Goal: Transaction & Acquisition: Purchase product/service

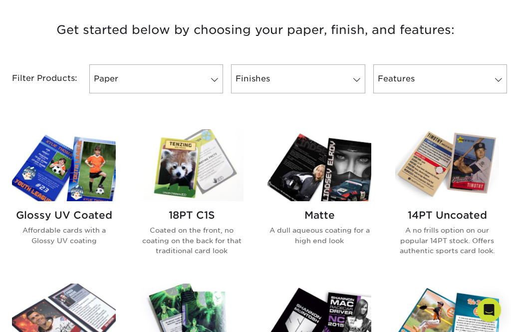
scroll to position [376, 0]
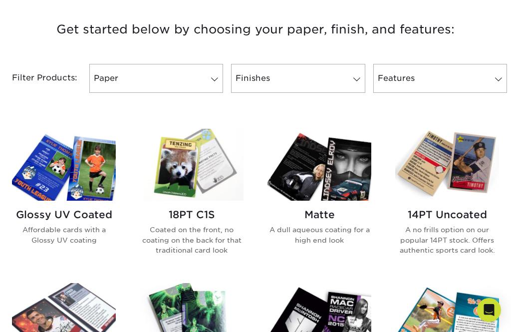
click at [122, 67] on link "Paper" at bounding box center [156, 78] width 134 height 29
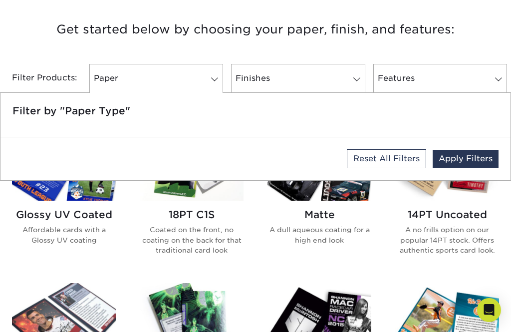
click at [128, 65] on link "Paper" at bounding box center [156, 78] width 134 height 29
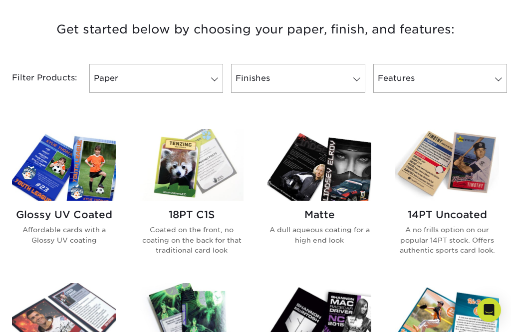
click at [348, 82] on link "Finishes" at bounding box center [298, 78] width 134 height 29
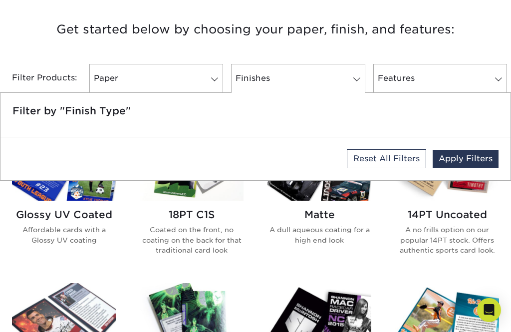
click at [335, 78] on link "Finishes" at bounding box center [298, 78] width 134 height 29
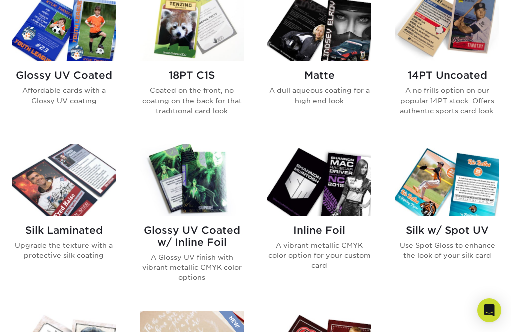
scroll to position [514, 0]
click at [39, 80] on h2 "Glossy UV Coated" at bounding box center [64, 76] width 104 height 12
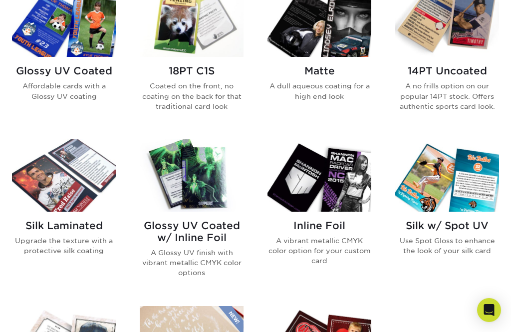
scroll to position [510, 0]
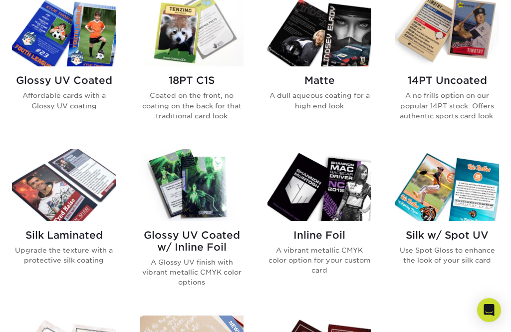
click at [70, 56] on img at bounding box center [64, 31] width 104 height 72
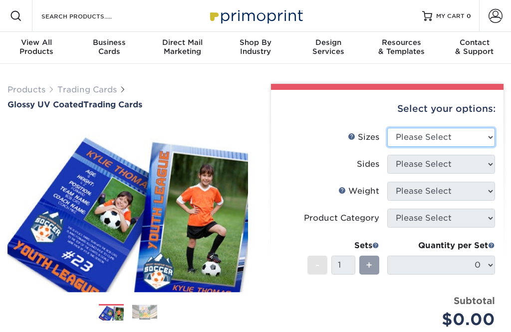
click at [443, 138] on select "Please Select 2.5" x 3.5"" at bounding box center [441, 137] width 108 height 19
select select "2.50x3.50"
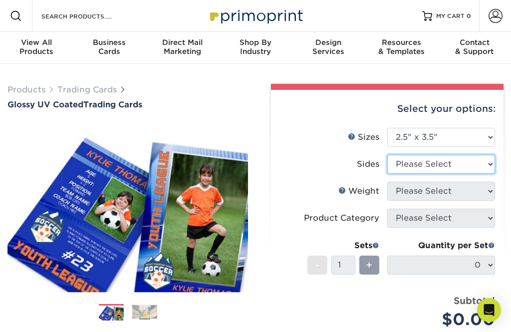
click at [437, 164] on select "Please Select Print Both Sides Print Front Only" at bounding box center [441, 164] width 108 height 19
select select "13abbda7-1d64-4f25-8bb2-c179b224825d"
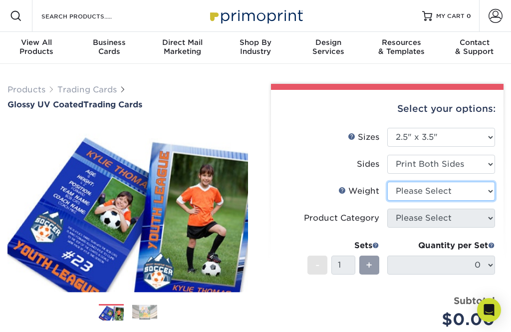
click at [457, 189] on select "Please Select 16PT 14PT 18PT C1S" at bounding box center [441, 191] width 108 height 19
select select "16PT"
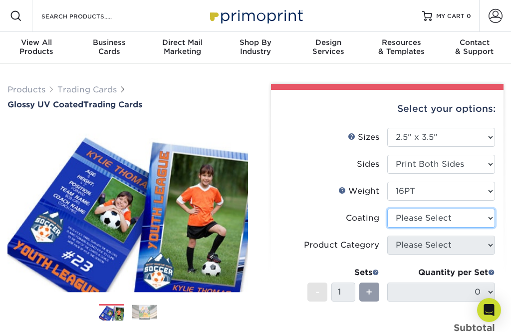
click at [450, 215] on select at bounding box center [441, 217] width 108 height 19
select select "ae367451-b2b8-45df-a344-0f05b6a12993"
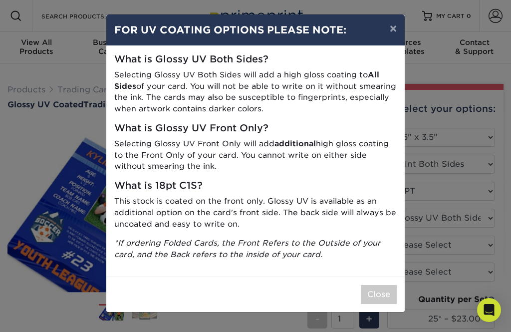
click at [377, 285] on button "Close" at bounding box center [379, 294] width 36 height 19
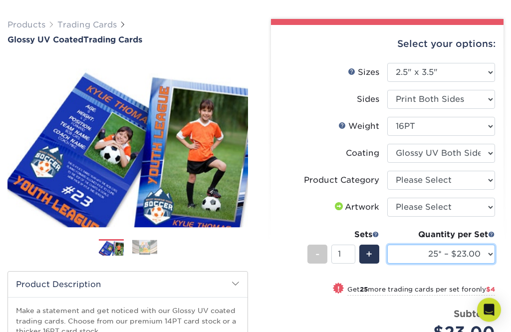
click at [487, 258] on select "25* – $23.00 50* – $27.00 75* – $33.00 100* – $37.00 250* – $47.00 500 – $58.00…" at bounding box center [441, 254] width 108 height 19
click at [372, 253] on span "+" at bounding box center [369, 253] width 6 height 15
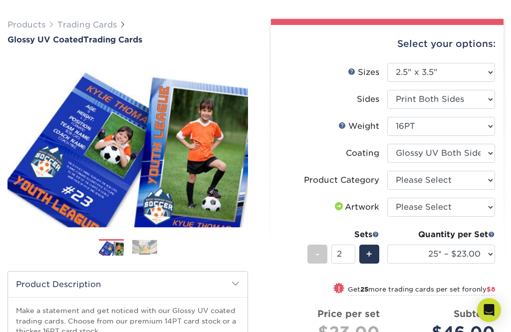
click at [368, 259] on span "+" at bounding box center [369, 253] width 6 height 15
click at [369, 258] on span "+" at bounding box center [369, 253] width 6 height 15
click at [374, 258] on div "+" at bounding box center [369, 253] width 20 height 19
click at [374, 255] on div "+" at bounding box center [369, 253] width 20 height 19
click at [372, 255] on span "+" at bounding box center [369, 253] width 6 height 15
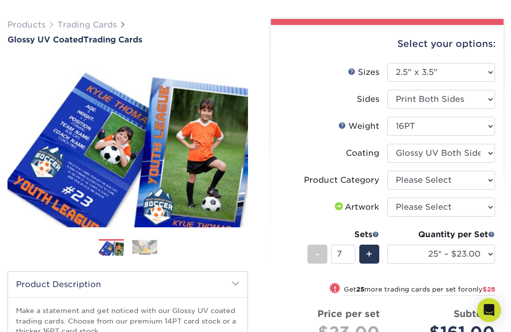
click at [372, 255] on span "+" at bounding box center [369, 253] width 6 height 15
type input "9"
click at [453, 207] on select "Please Select I will upload files I need a design - $100" at bounding box center [441, 207] width 108 height 19
select select "upload"
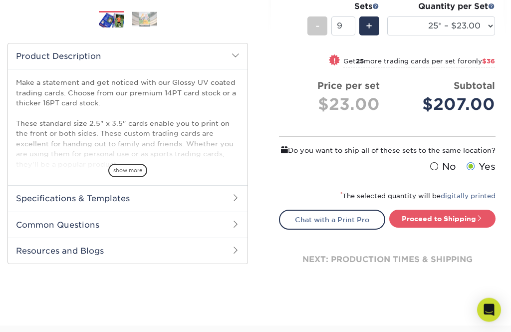
scroll to position [293, 0]
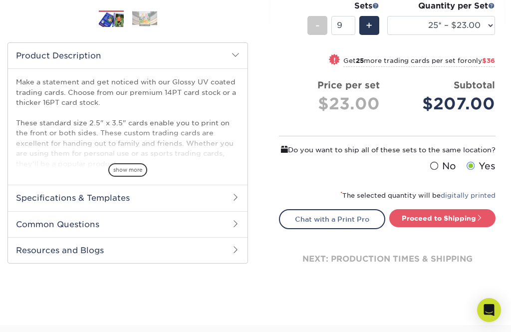
click at [237, 219] on span at bounding box center [235, 223] width 8 height 8
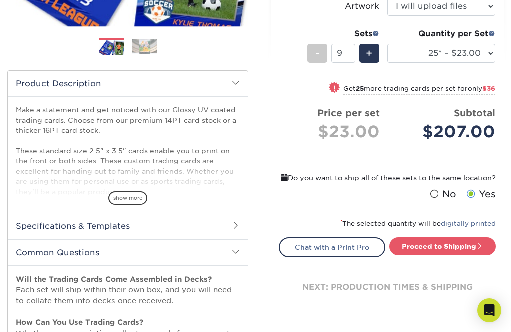
scroll to position [265, 0]
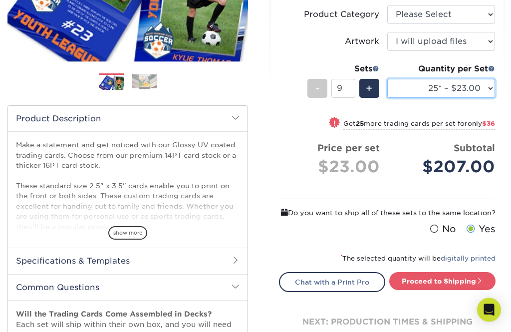
click at [491, 82] on select "25* – $23.00 50* – $27.00 75* – $33.00 100* – $37.00 250* – $47.00 500 – $58.00…" at bounding box center [441, 88] width 108 height 19
select select "75* – $33.00"
click at [368, 89] on span "+" at bounding box center [369, 88] width 6 height 15
type input "10"
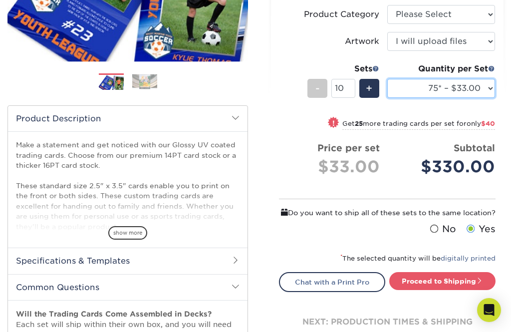
click at [460, 90] on select "25* – $23.00 50* – $27.00 75* – $33.00 100* – $37.00 250* – $47.00 500 – $58.00…" at bounding box center [441, 88] width 108 height 19
select select "50* – $27.00"
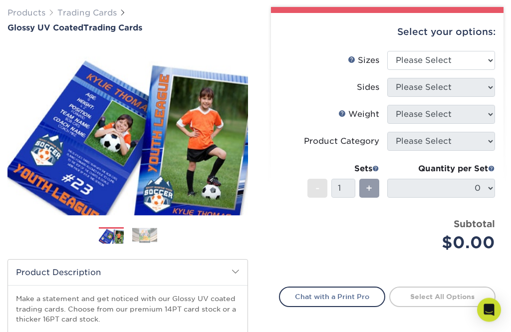
scroll to position [77, 0]
click at [493, 59] on select "Please Select 2.5" x 3.5"" at bounding box center [441, 60] width 108 height 19
select select "2.50x3.50"
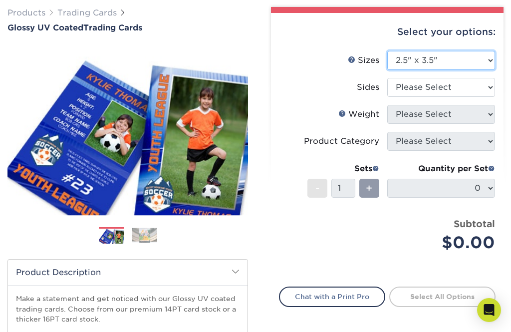
click at [487, 68] on select "Please Select 2.5" x 3.5"" at bounding box center [441, 60] width 108 height 19
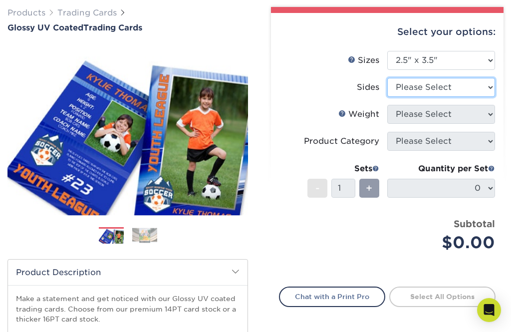
click at [493, 86] on select "Please Select Print Both Sides Print Front Only" at bounding box center [441, 87] width 108 height 19
select select "13abbda7-1d64-4f25-8bb2-c179b224825d"
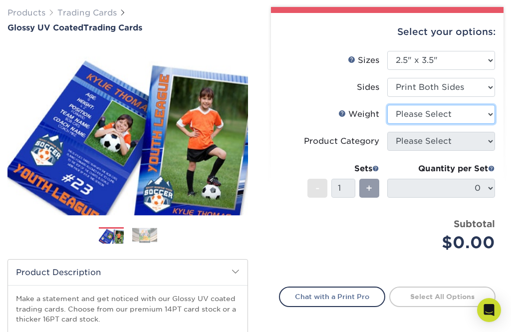
click at [494, 110] on select "Please Select 16PT 14PT 18PT C1S" at bounding box center [441, 114] width 108 height 19
select select "16PT"
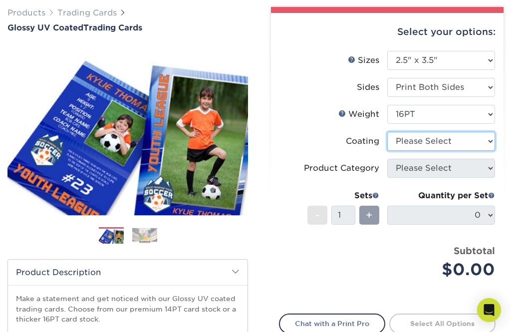
click at [486, 140] on select at bounding box center [441, 141] width 108 height 19
select select "ae367451-b2b8-45df-a344-0f05b6a12993"
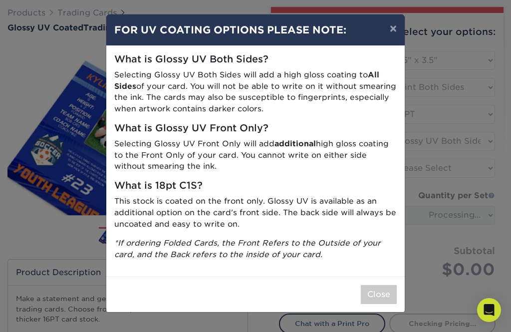
click at [384, 290] on button "Close" at bounding box center [379, 294] width 36 height 19
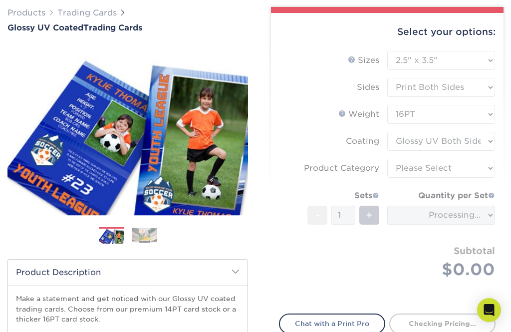
click at [498, 167] on div "Select your options: Sizes Help Sizes Please Select 2.5" x 3.5" Sides Please Se…" at bounding box center [387, 207] width 232 height 389
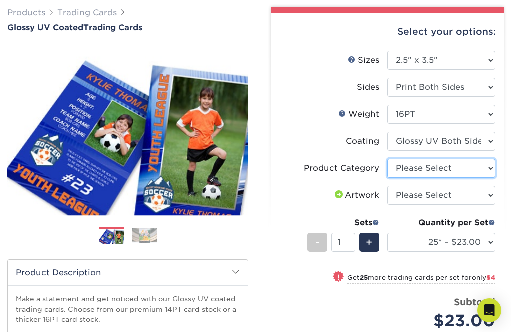
click at [490, 164] on select "Please Select Trading Cards" at bounding box center [441, 168] width 108 height 19
select select "c2f9bce9-36c2-409d-b101-c29d9d031e18"
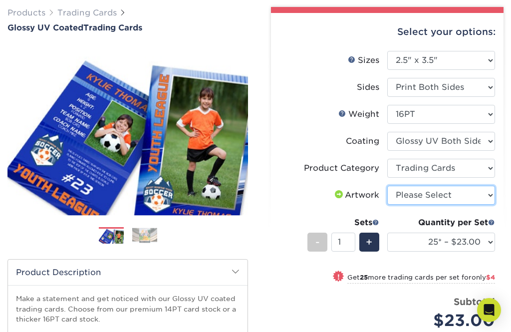
click at [485, 190] on select "Please Select I will upload files I need a design - $100" at bounding box center [441, 195] width 108 height 19
select select "upload"
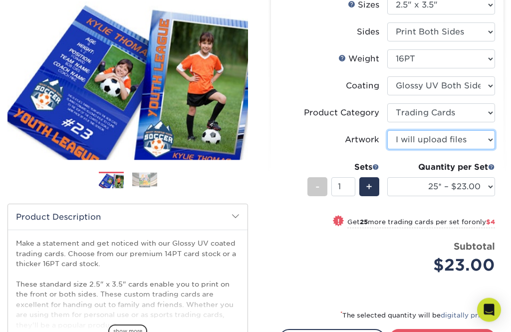
scroll to position [132, 0]
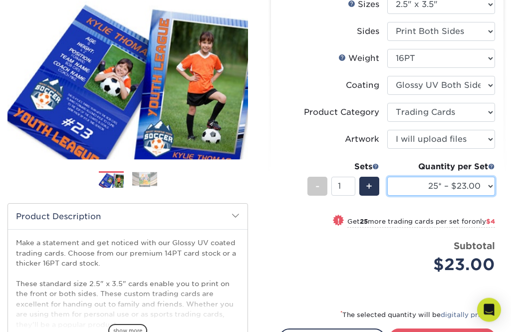
click at [491, 183] on select "25* – $23.00 50* – $27.00 75* – $33.00 100* – $37.00 250* – $47.00 500 – $58.00…" at bounding box center [441, 186] width 108 height 19
select select "1000 – $71.00"
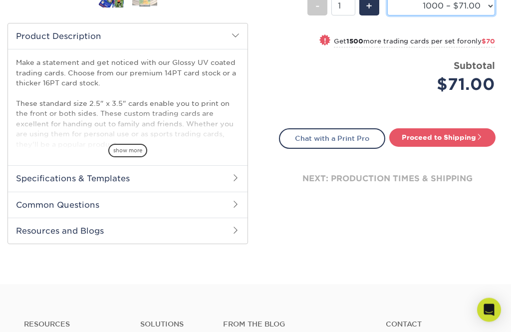
scroll to position [313, 0]
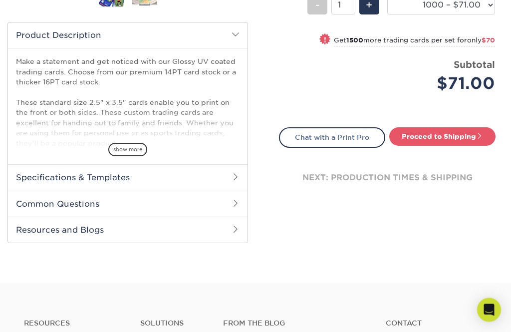
click at [45, 179] on h2 "Specifications & Templates" at bounding box center [127, 178] width 239 height 26
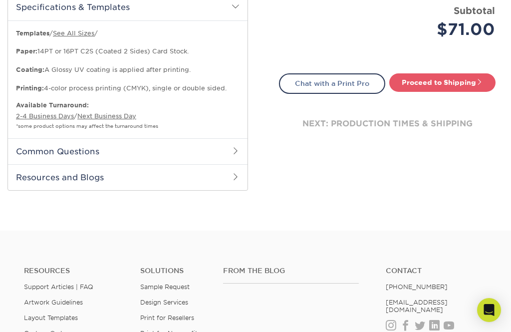
scroll to position [404, 0]
